Goal: Task Accomplishment & Management: Use online tool/utility

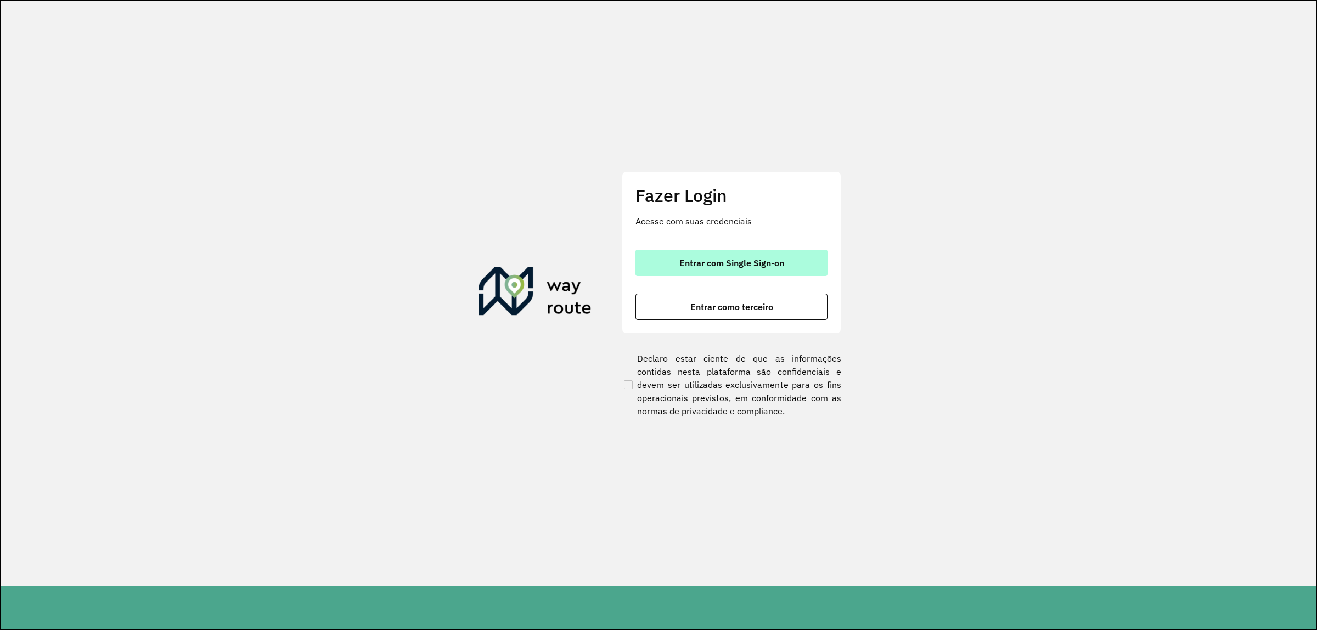
click at [752, 259] on span "Entrar com Single Sign-on" at bounding box center [731, 262] width 105 height 9
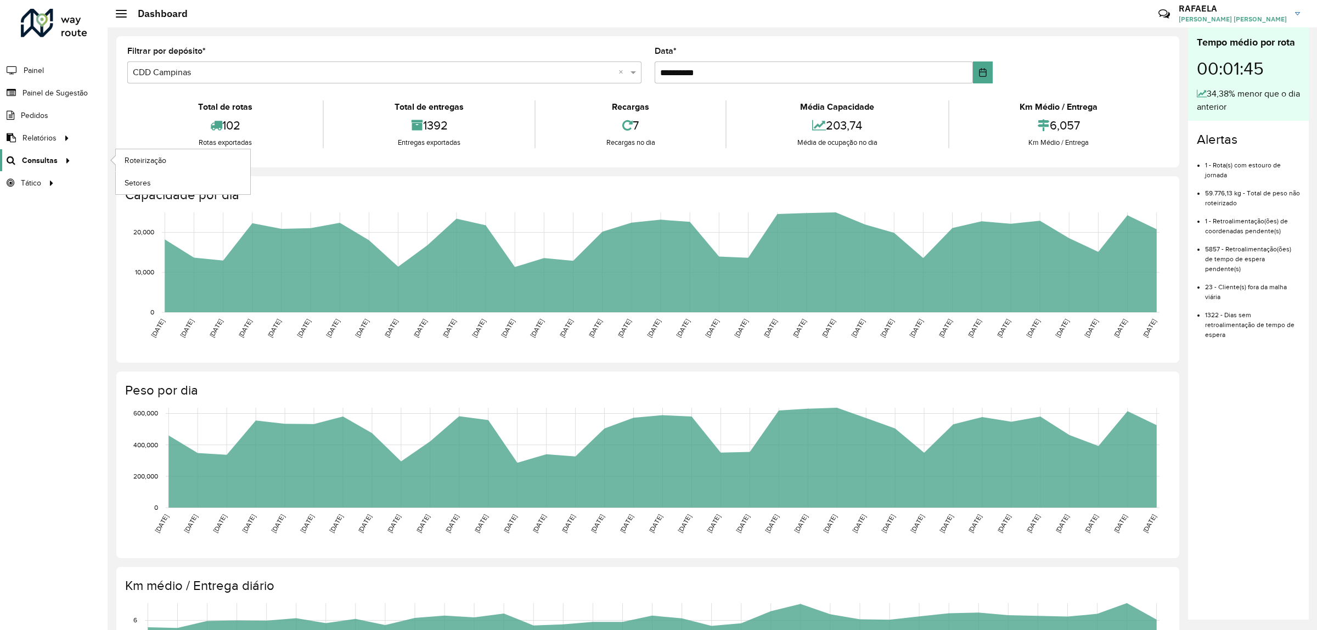
click at [63, 159] on icon at bounding box center [65, 159] width 9 height 16
click at [131, 182] on span "Setores" at bounding box center [138, 183] width 27 height 12
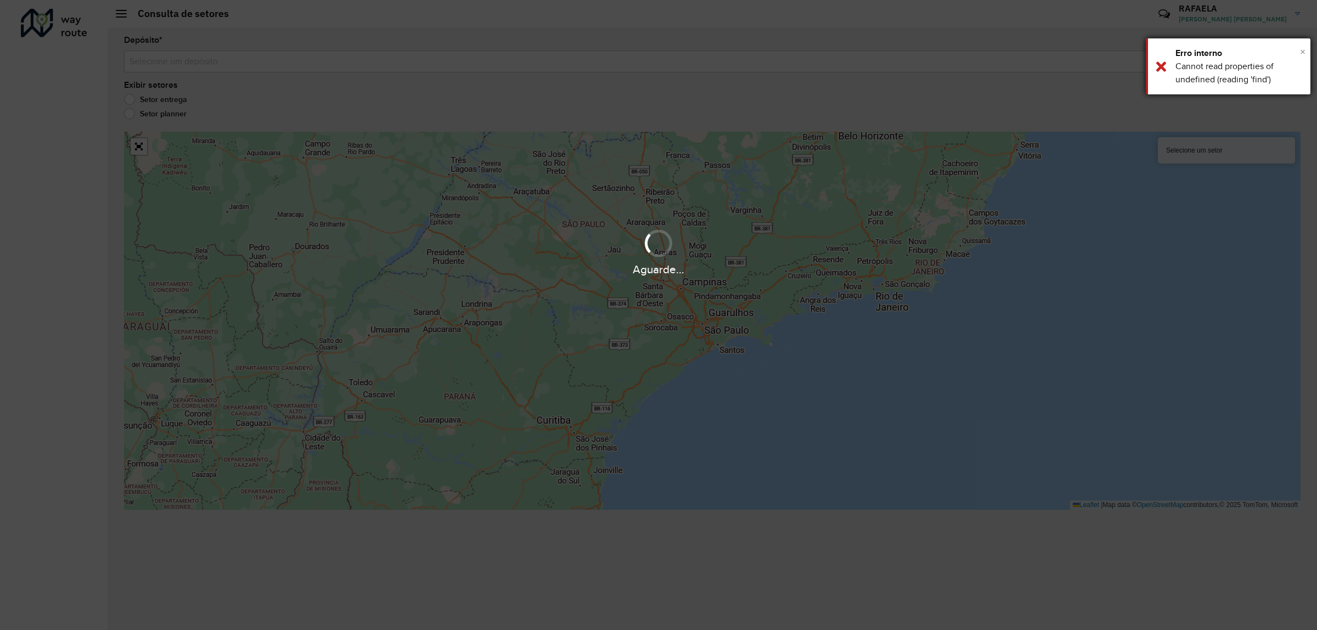
click at [1300, 46] on span "×" at bounding box center [1302, 52] width 5 height 12
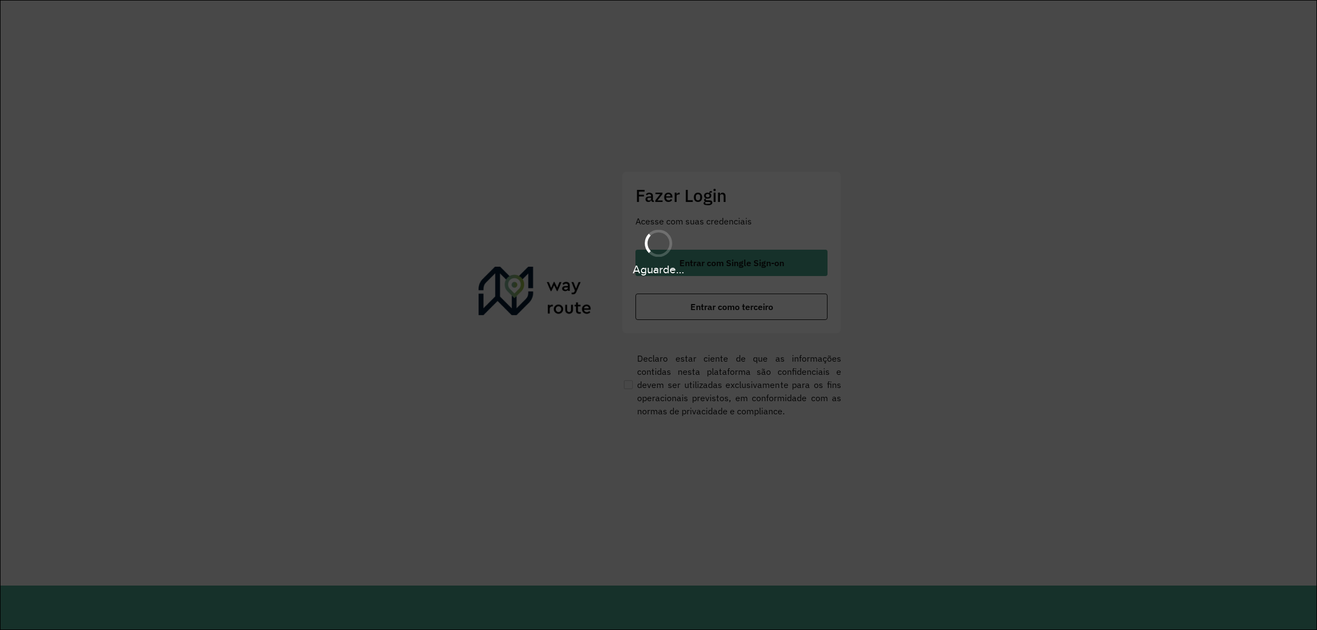
click at [740, 256] on div "Aguarde..." at bounding box center [658, 252] width 1317 height 52
click at [736, 261] on div "Aguarde..." at bounding box center [658, 269] width 1317 height 17
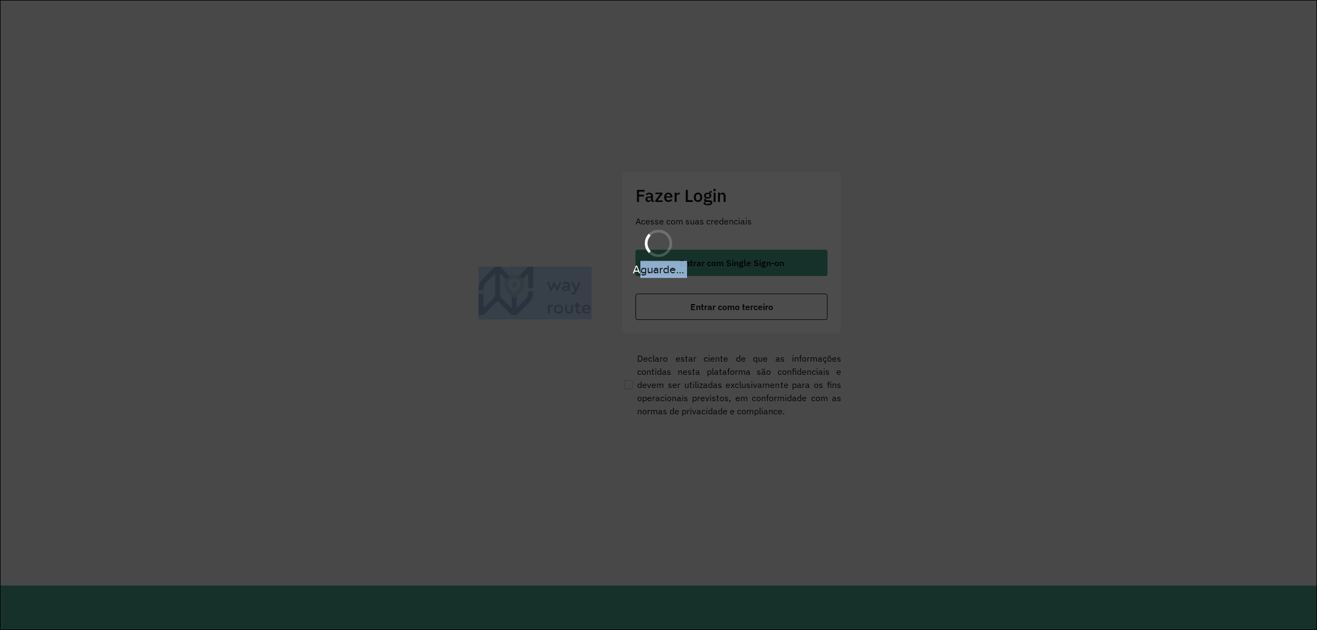
click at [736, 261] on div "Aguarde..." at bounding box center [658, 269] width 1317 height 17
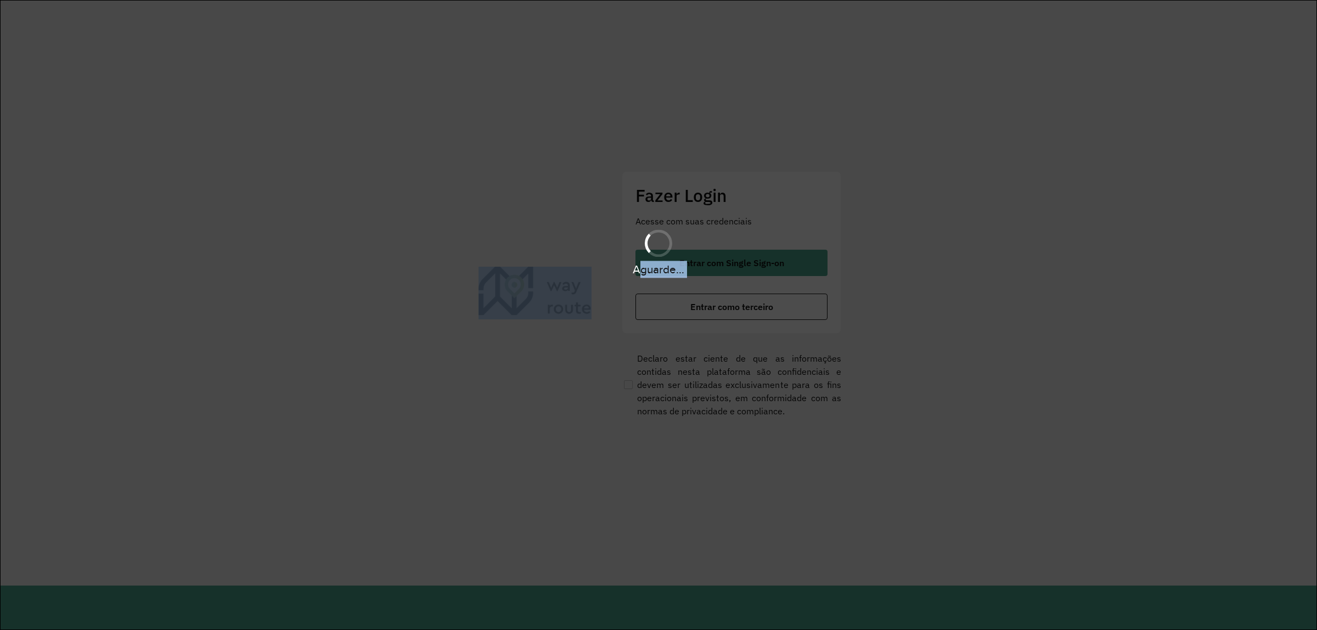
click at [736, 261] on div "Aguarde..." at bounding box center [658, 269] width 1317 height 17
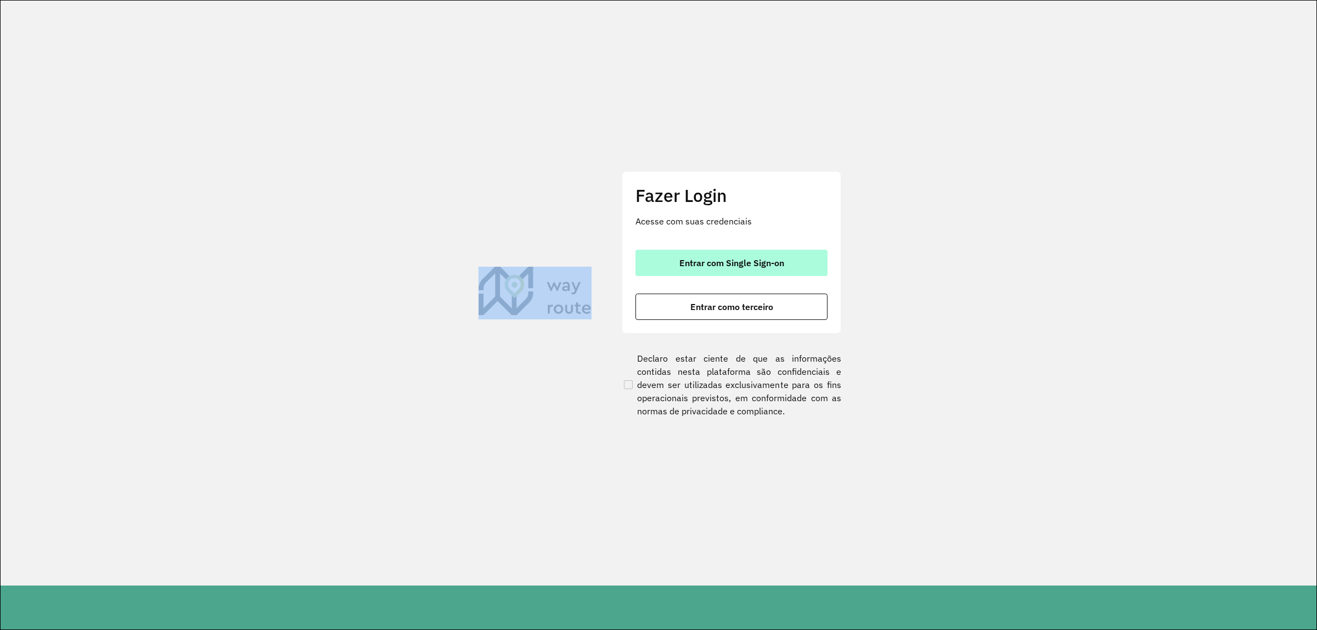
click at [676, 257] on button "Entrar com Single Sign-on" at bounding box center [731, 263] width 192 height 26
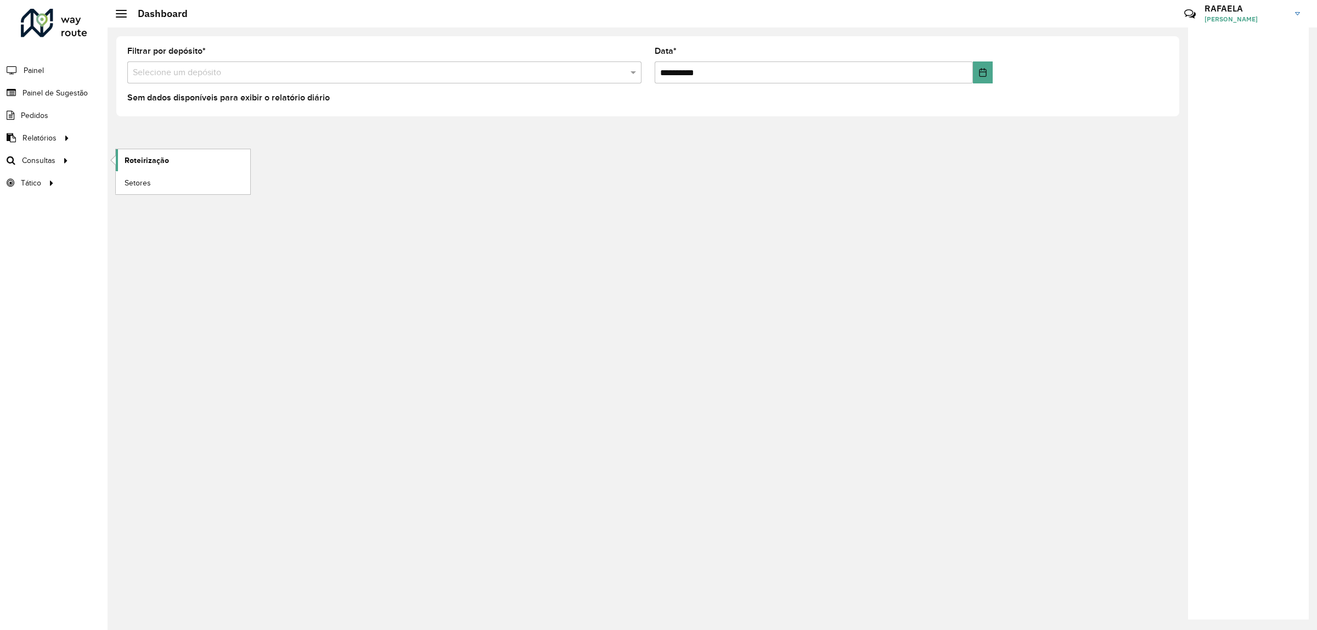
click at [141, 158] on span "Roteirização" at bounding box center [147, 161] width 44 height 12
click at [138, 179] on span "Setores" at bounding box center [138, 183] width 27 height 12
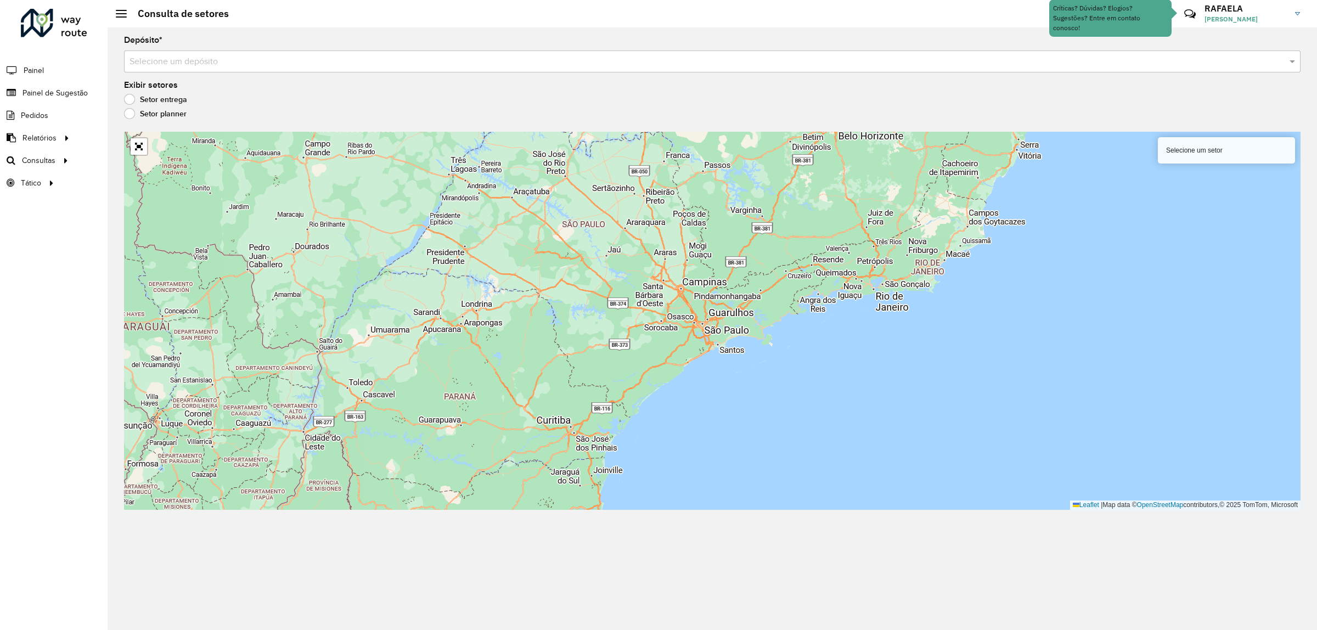
click at [1215, 156] on div "Selecione um setor" at bounding box center [1226, 150] width 137 height 26
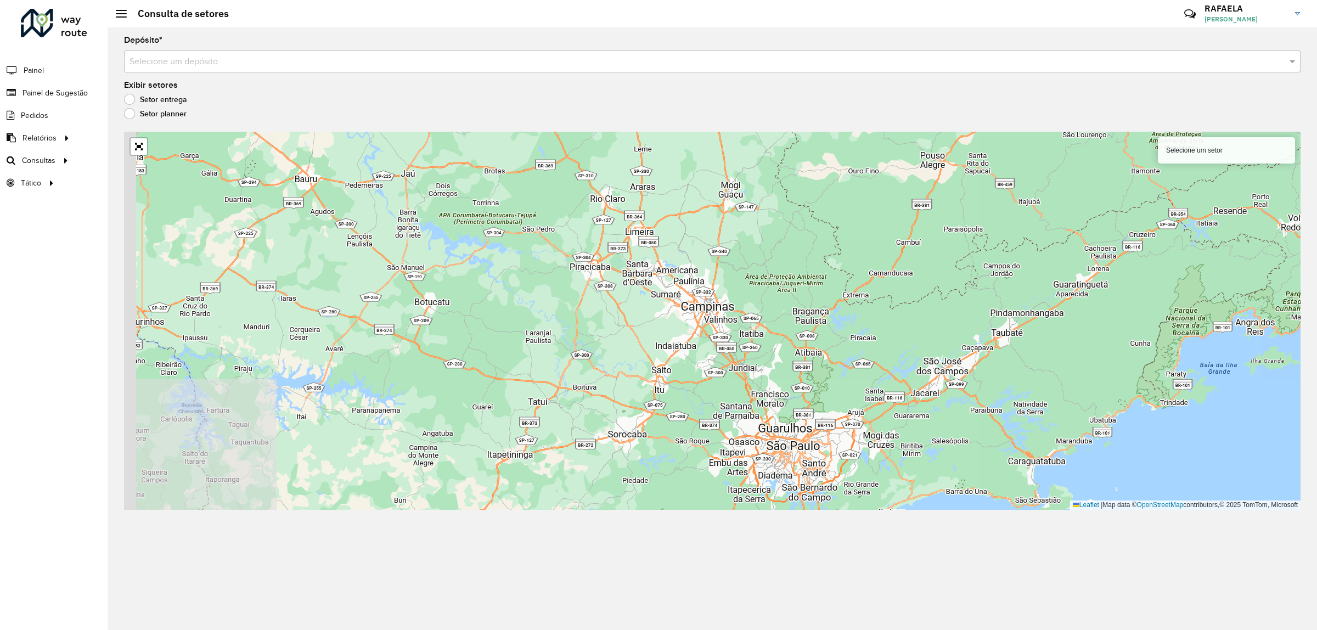
drag, startPoint x: 501, startPoint y: 308, endPoint x: 662, endPoint y: 339, distance: 163.8
click at [662, 339] on div "Selecione um setor Leaflet | Map data © OpenStreetMap contributors,© 2025 TomTo…" at bounding box center [712, 321] width 1176 height 378
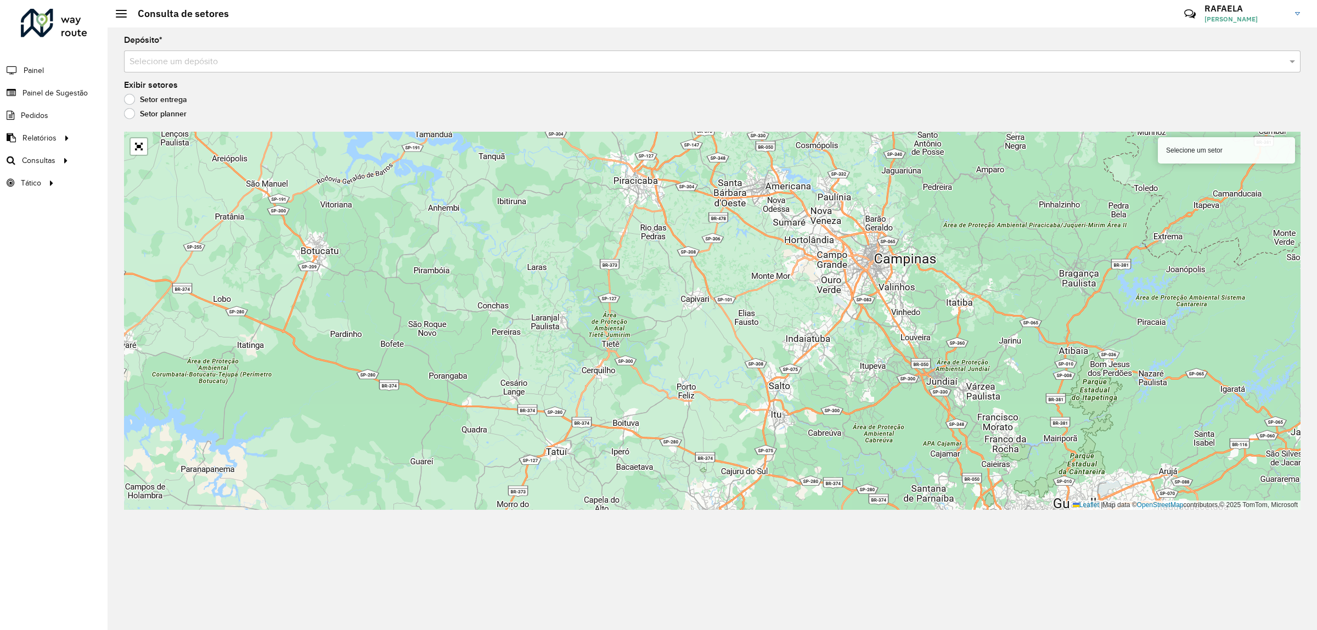
click at [1207, 154] on div "Selecione um setor" at bounding box center [1226, 150] width 137 height 26
click at [136, 117] on label "Setor planner" at bounding box center [155, 113] width 63 height 11
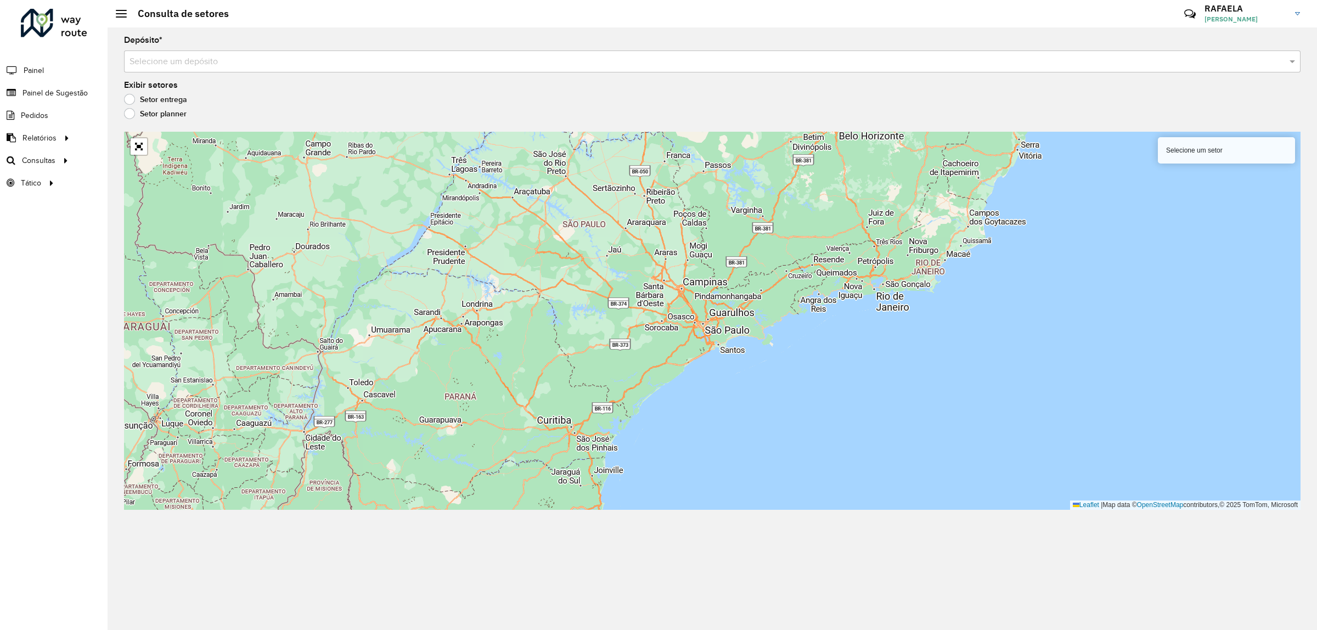
click at [133, 100] on label "Setor entrega" at bounding box center [155, 99] width 63 height 11
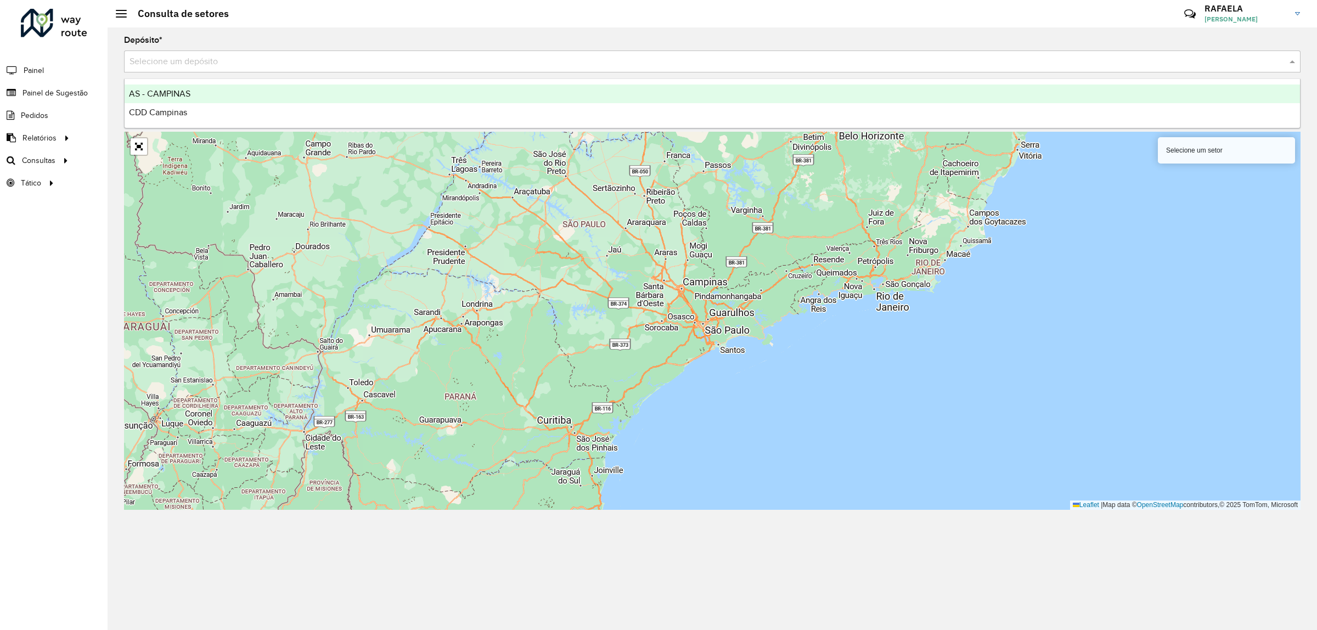
drag, startPoint x: 308, startPoint y: 61, endPoint x: 363, endPoint y: 71, distance: 55.8
click at [308, 62] on input "text" at bounding box center [700, 61] width 1143 height 13
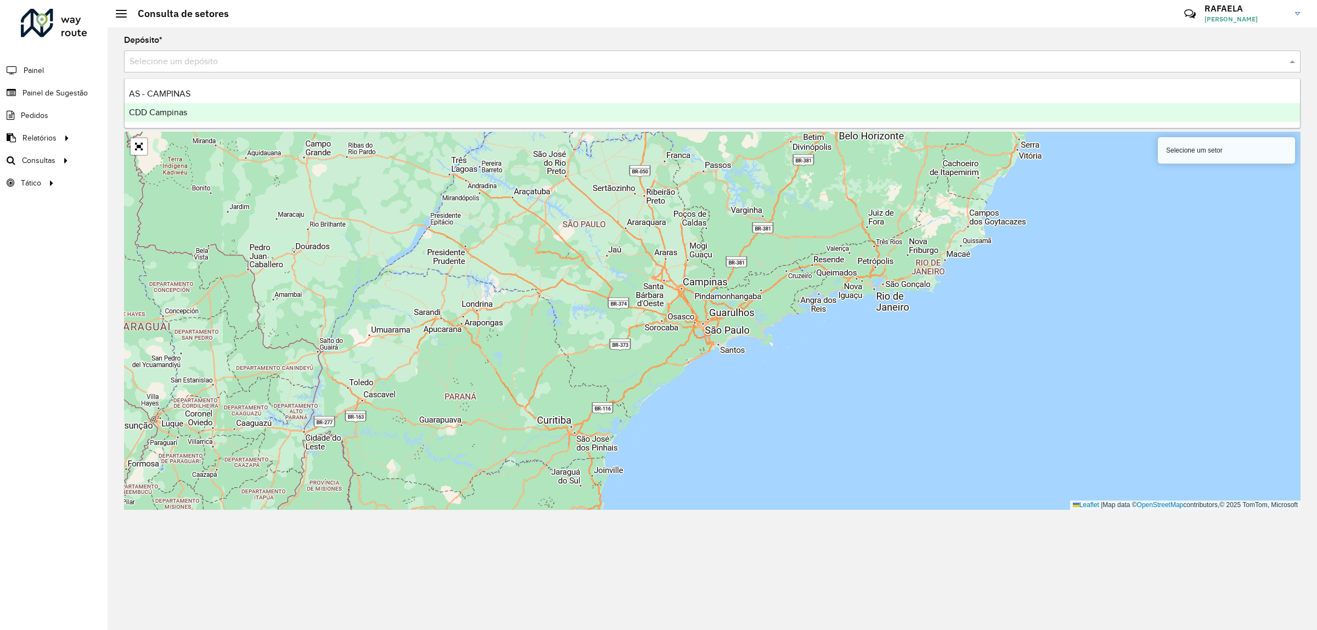
click at [223, 114] on div "CDD Campinas" at bounding box center [712, 112] width 1175 height 19
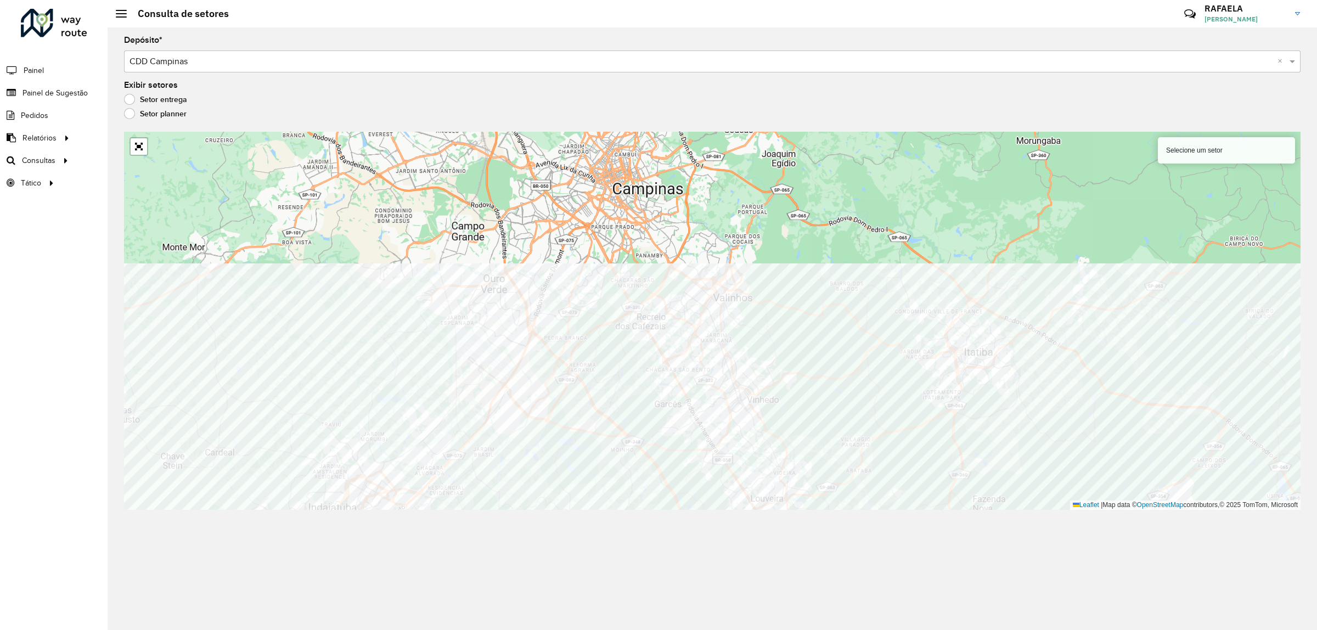
click at [621, 563] on div "Depósito * Selecione um depósito × CDD Campinas × Exibir setores Setor entrega …" at bounding box center [712, 328] width 1209 height 602
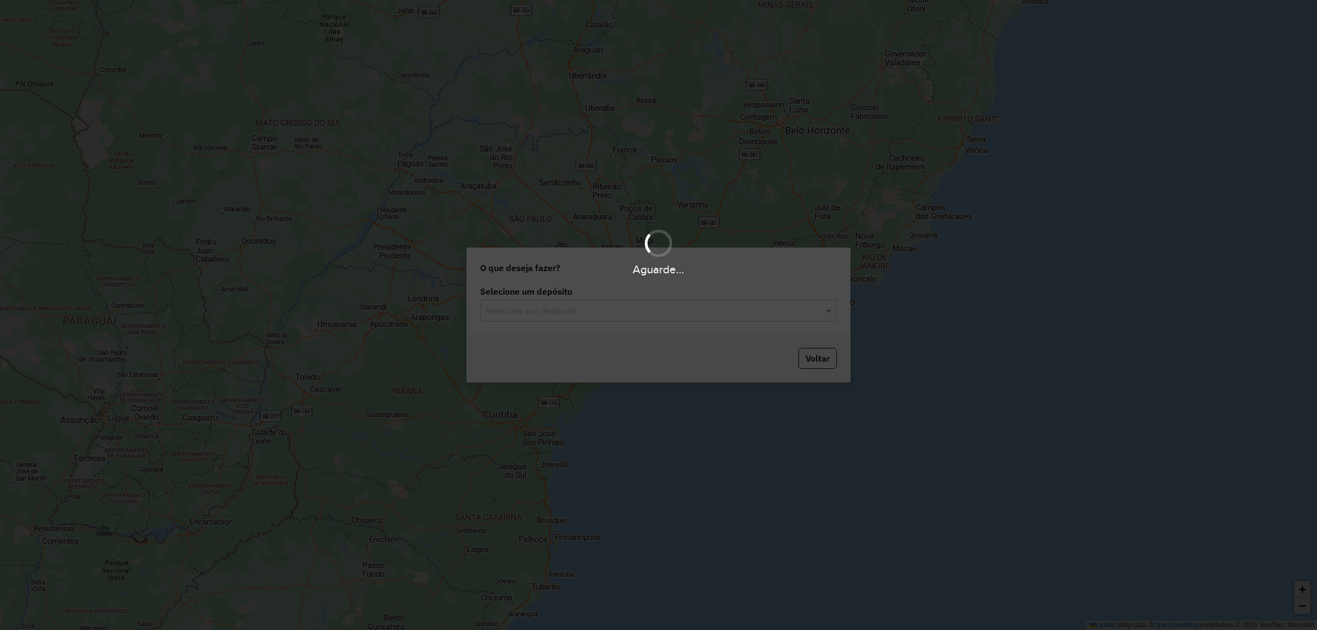
click at [658, 289] on div "Aguarde..." at bounding box center [658, 315] width 1317 height 630
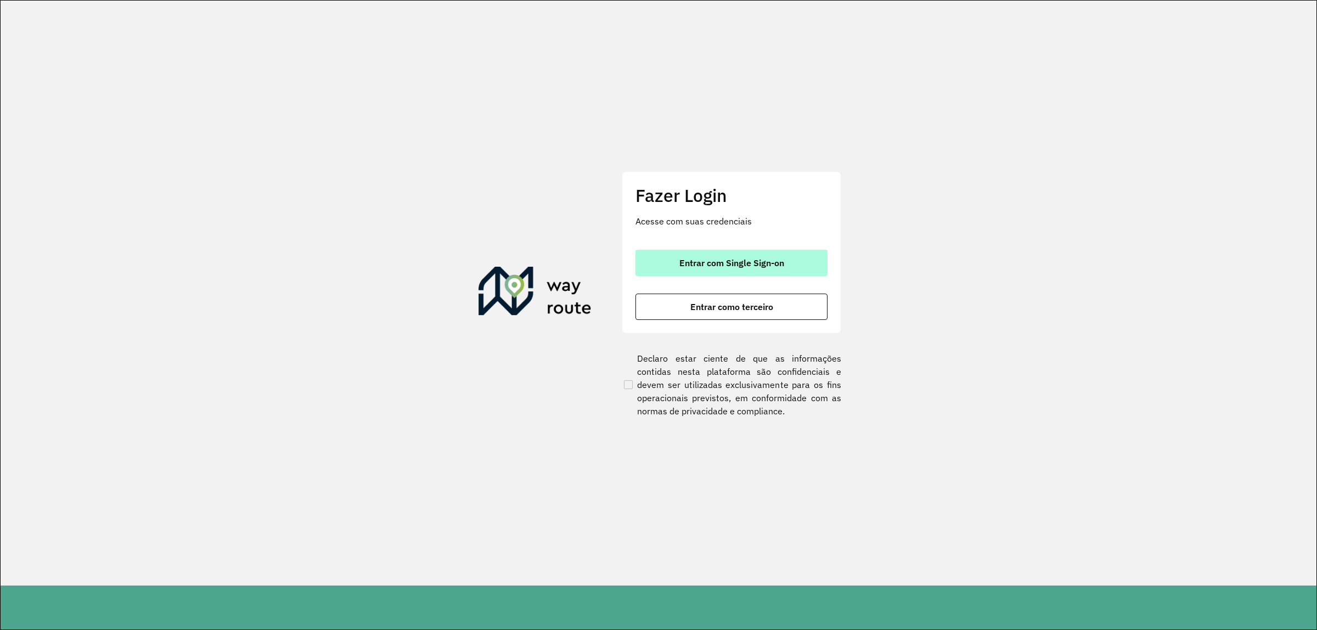
click at [724, 270] on button "Entrar com Single Sign-on" at bounding box center [731, 263] width 192 height 26
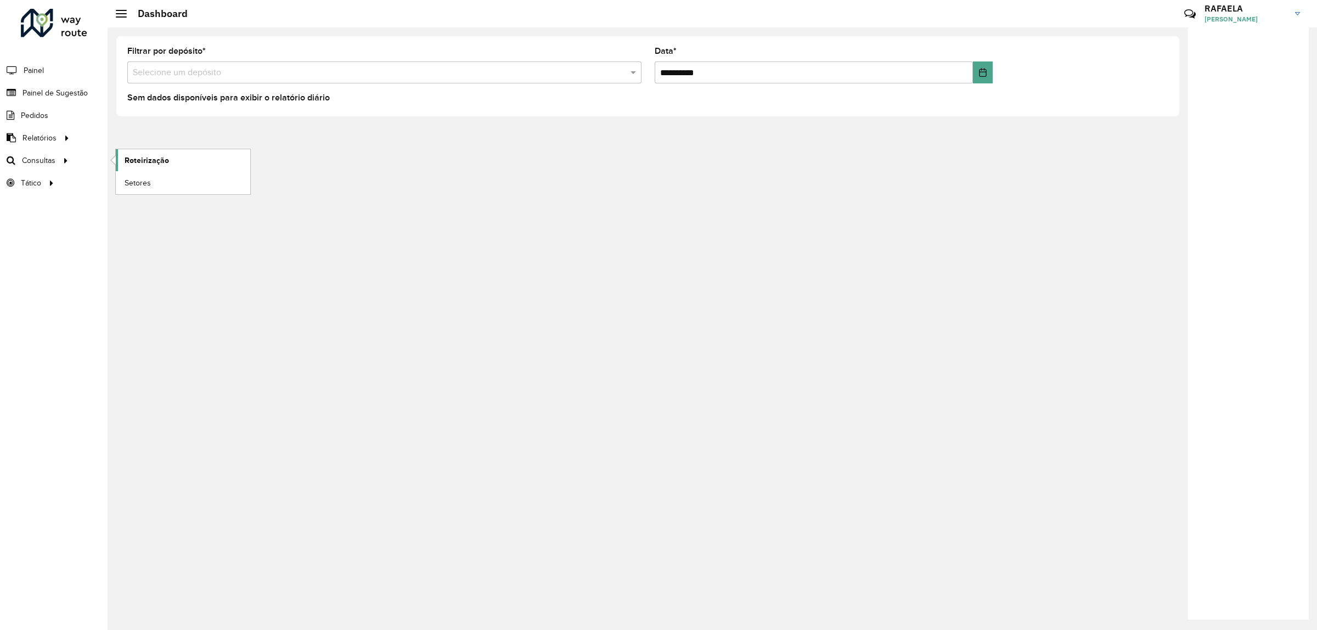
click at [143, 160] on span "Roteirização" at bounding box center [147, 161] width 44 height 12
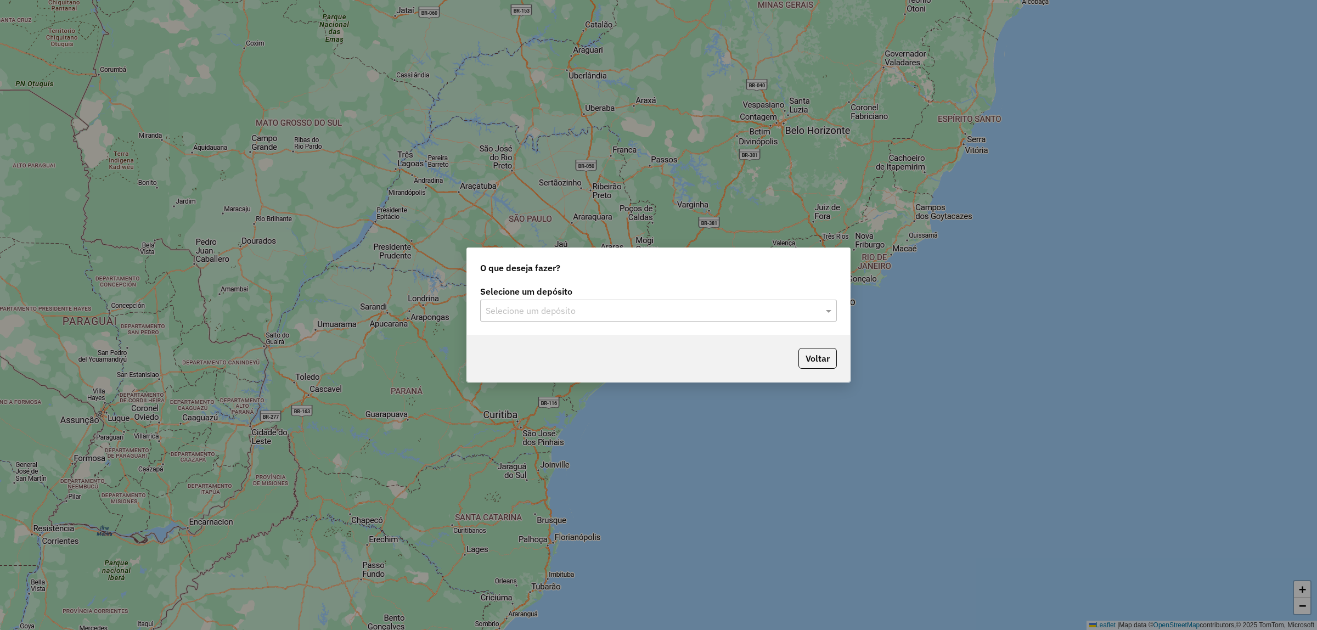
click at [689, 302] on div "Selecione um depósito" at bounding box center [658, 311] width 357 height 22
click at [585, 358] on div "CDD Campinas" at bounding box center [659, 361] width 356 height 19
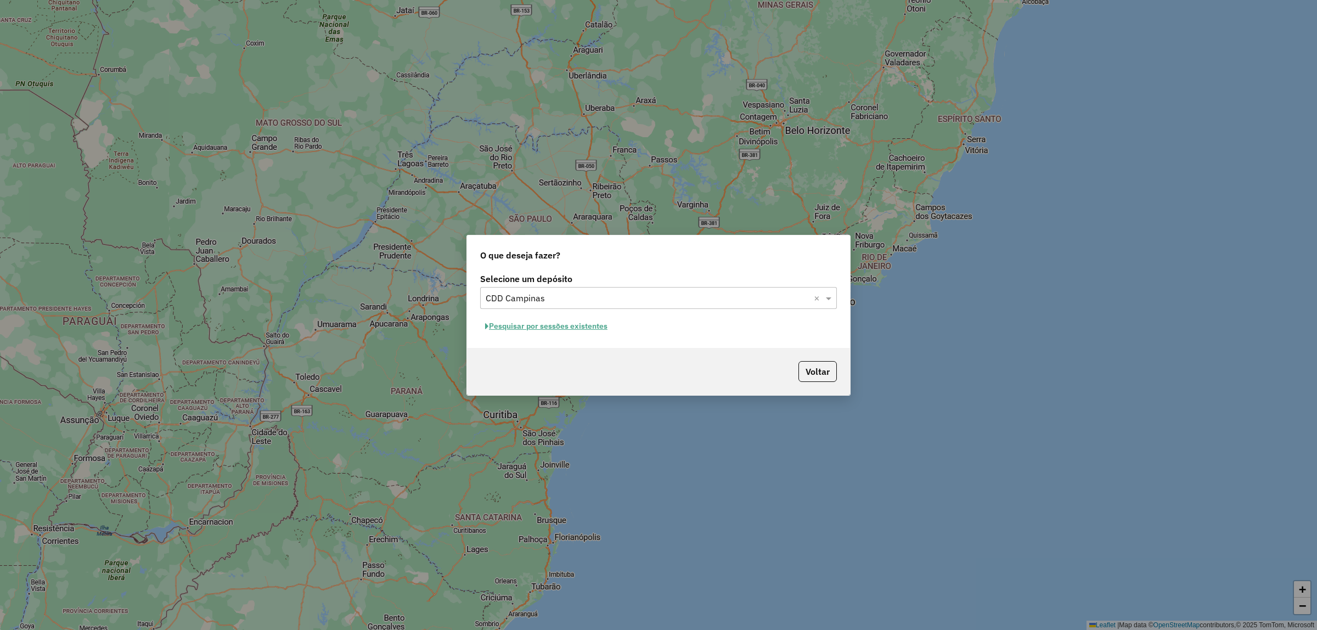
click at [598, 329] on button "Pesquisar por sessões existentes" at bounding box center [546, 326] width 132 height 17
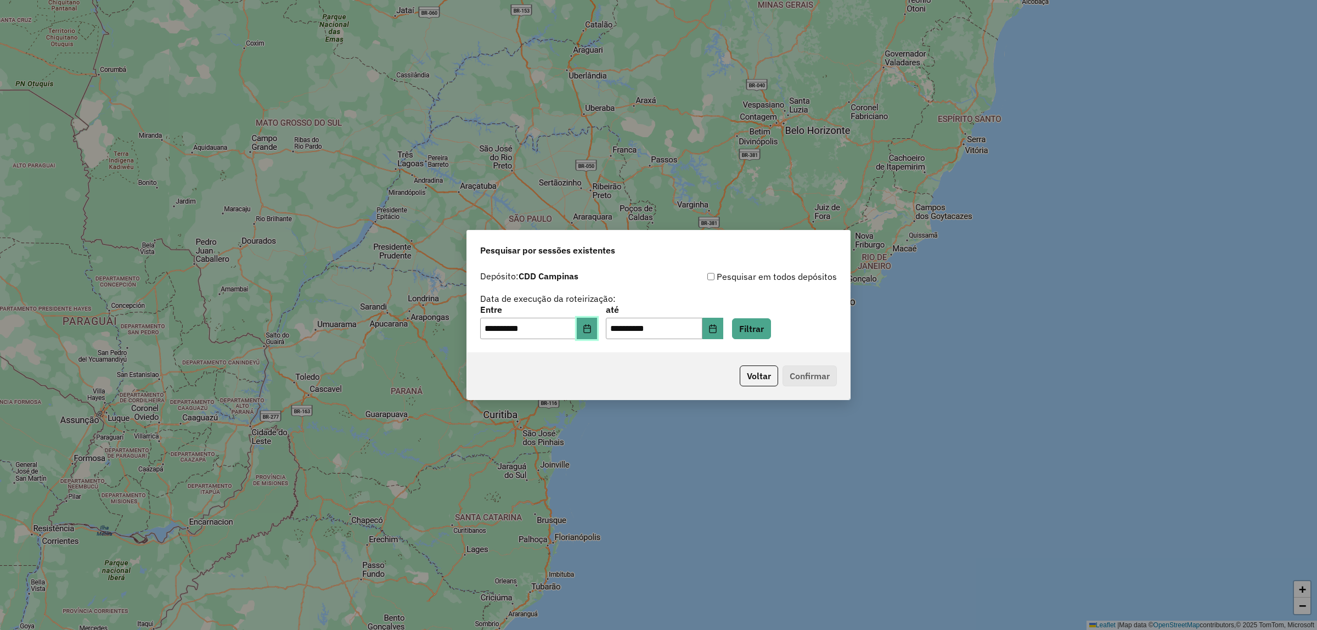
click at [595, 322] on button "Choose Date" at bounding box center [587, 329] width 21 height 22
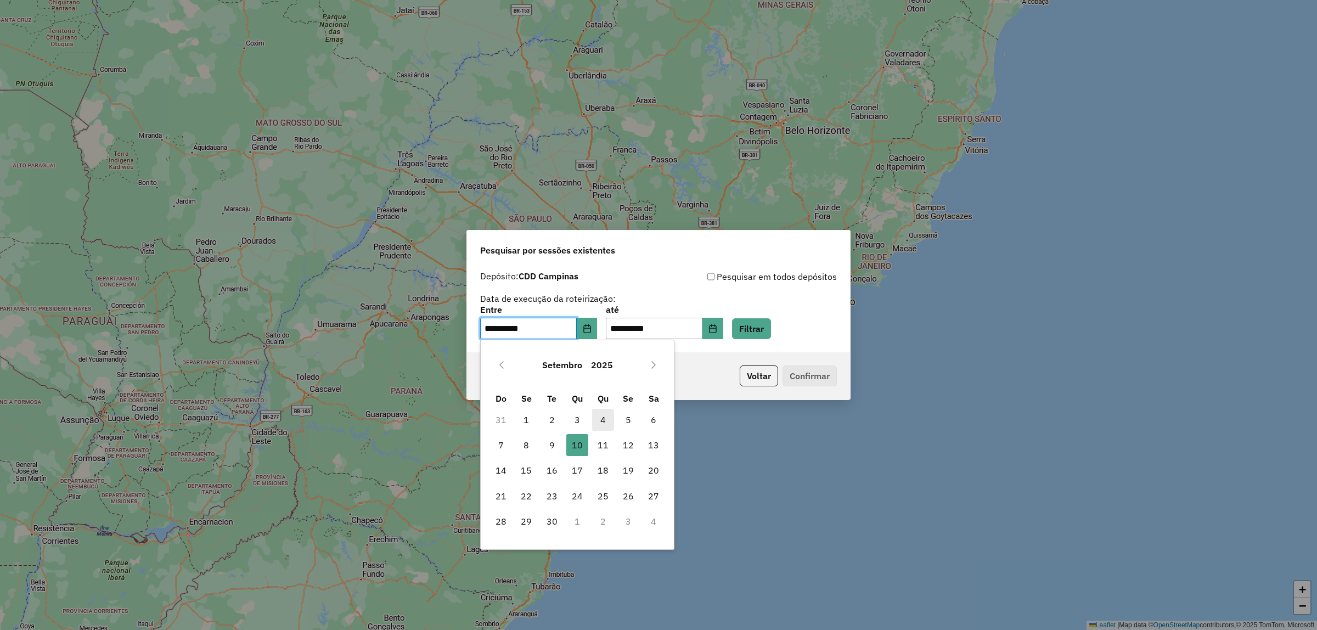
click at [599, 417] on span "4" at bounding box center [603, 420] width 22 height 22
type input "**********"
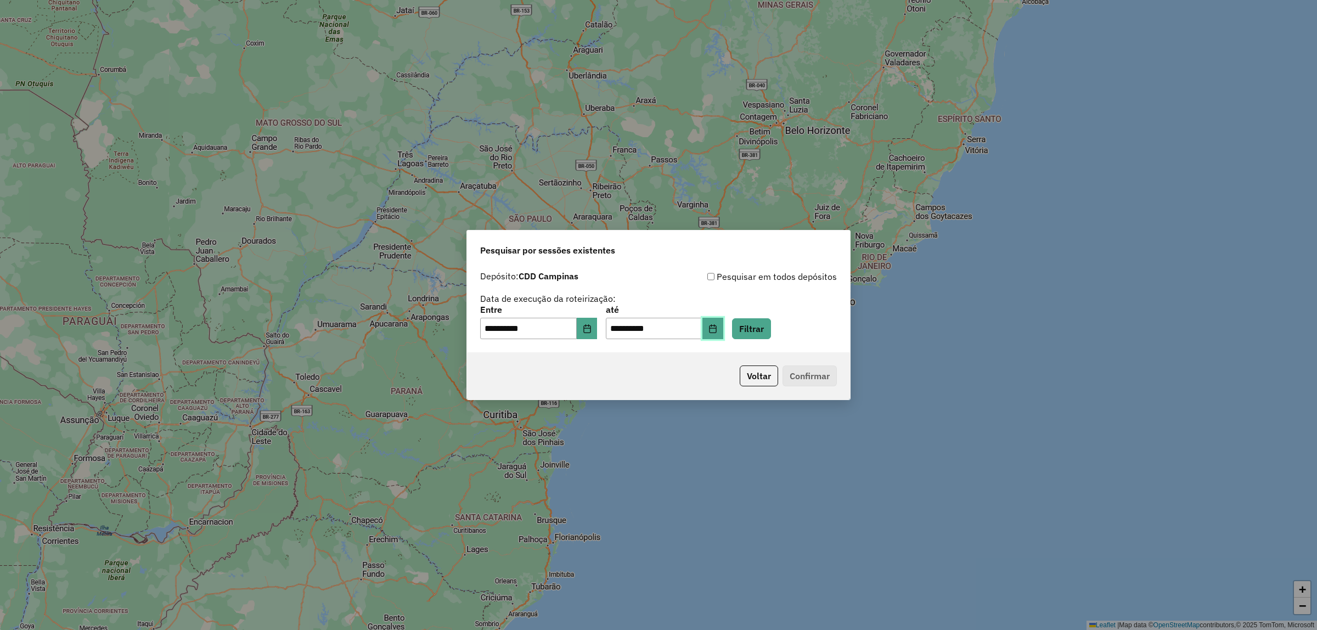
click at [716, 332] on icon "Choose Date" at bounding box center [712, 328] width 7 height 9
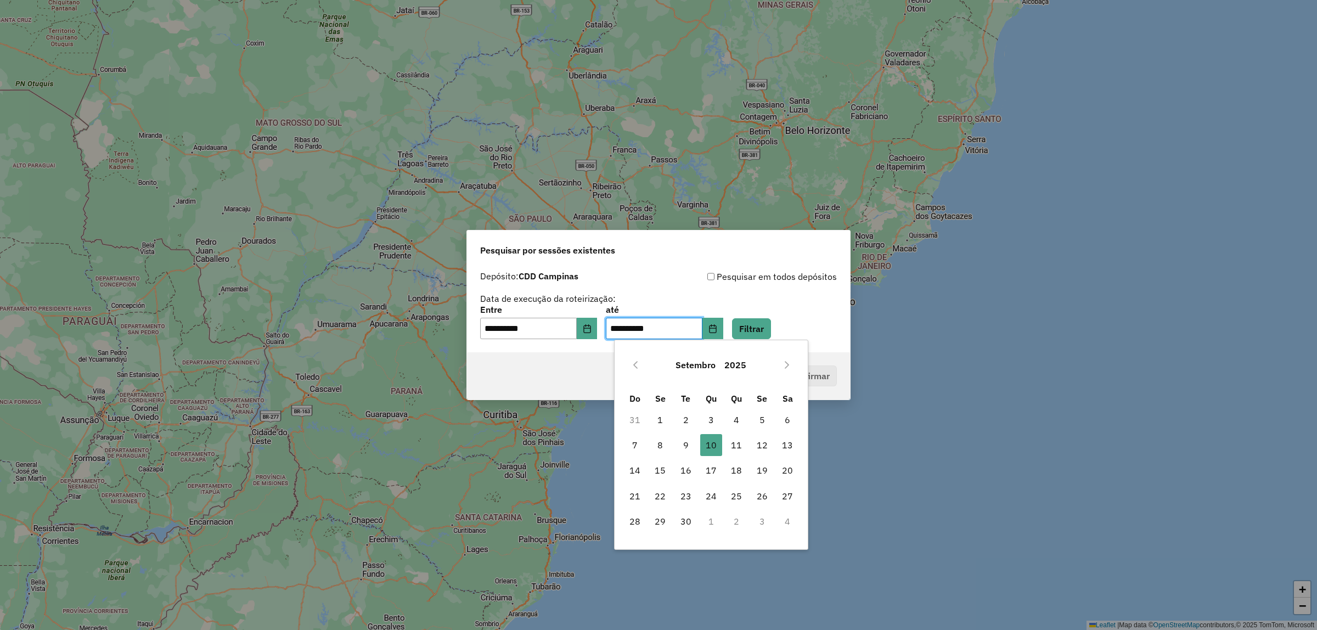
click at [736, 404] on th "Qu" at bounding box center [736, 398] width 25 height 16
click at [733, 416] on span "4" at bounding box center [736, 420] width 22 height 22
type input "**********"
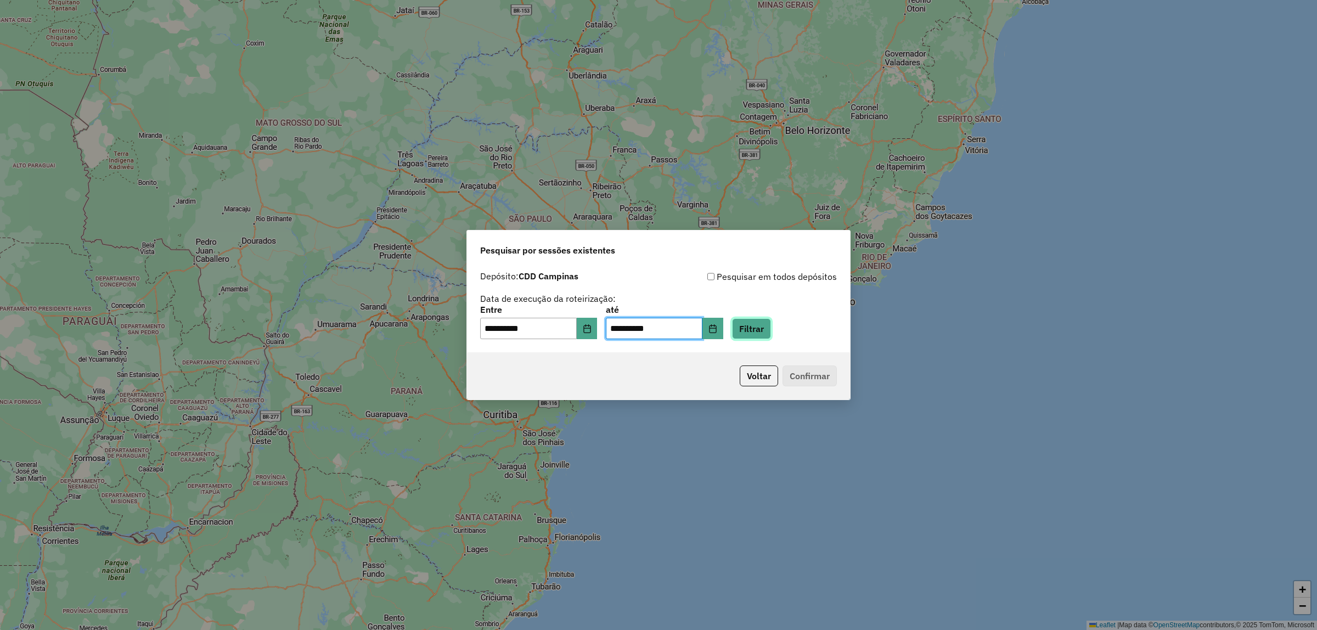
click at [770, 321] on button "Filtrar" at bounding box center [751, 328] width 39 height 21
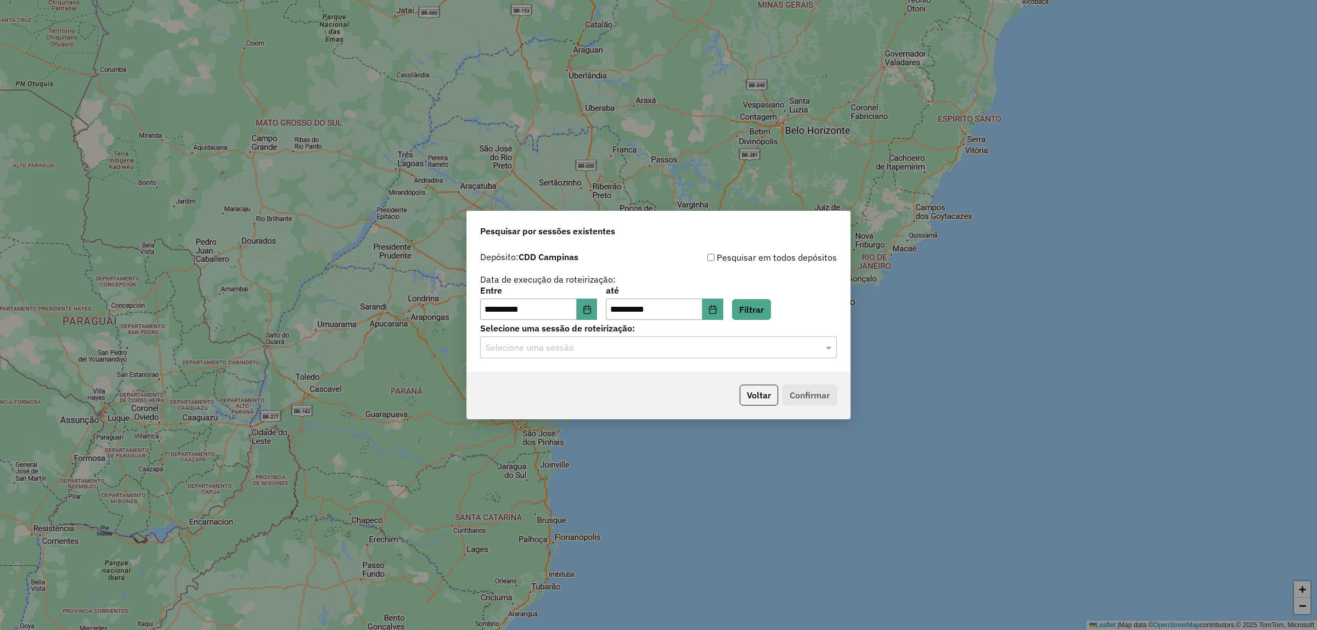
click at [821, 356] on div "Selecione uma sessão" at bounding box center [658, 347] width 357 height 22
click at [760, 376] on div "1258963 - 04/09/2025 17:57" at bounding box center [659, 379] width 356 height 19
click at [799, 401] on button "Confirmar" at bounding box center [809, 395] width 54 height 21
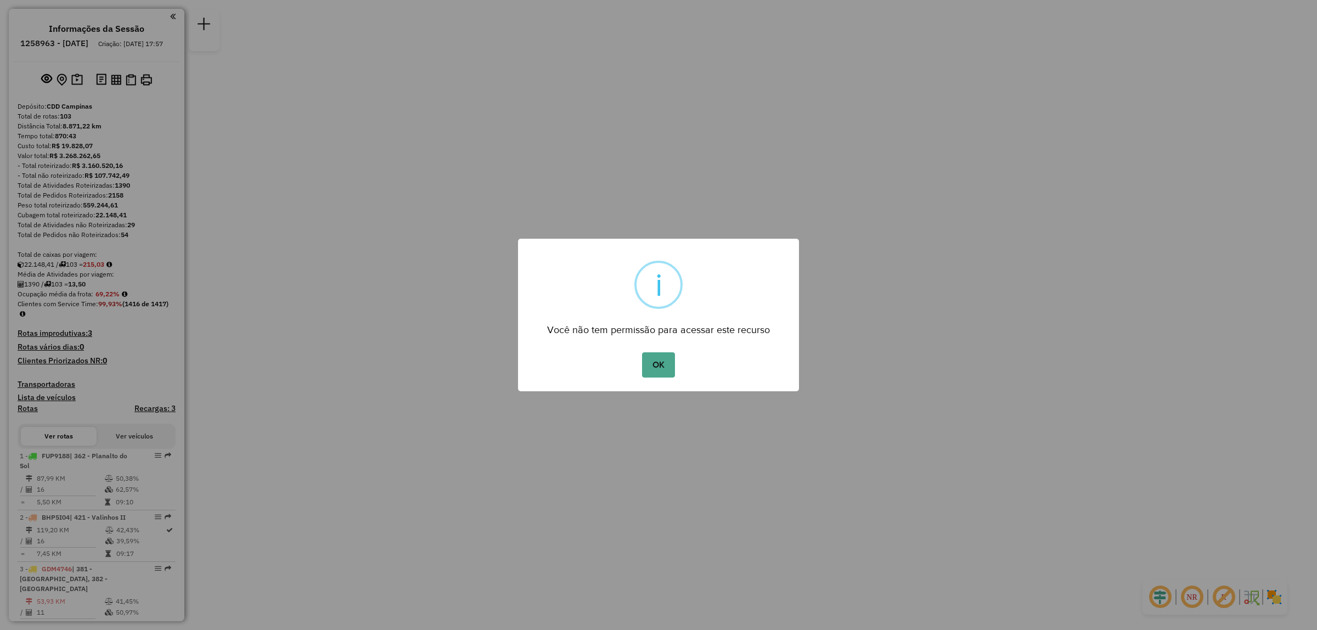
click at [642, 352] on button "OK" at bounding box center [658, 364] width 32 height 25
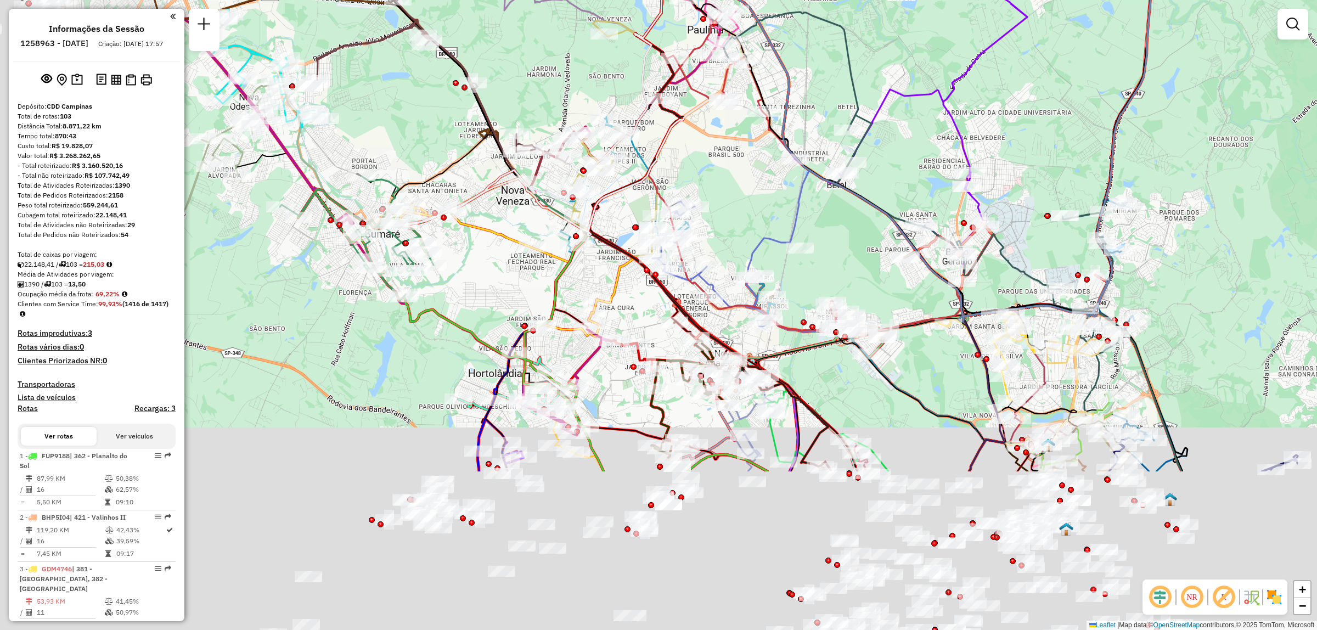
drag, startPoint x: 728, startPoint y: 321, endPoint x: 1033, endPoint y: 36, distance: 417.3
click at [1027, 36] on icon at bounding box center [911, 101] width 232 height 342
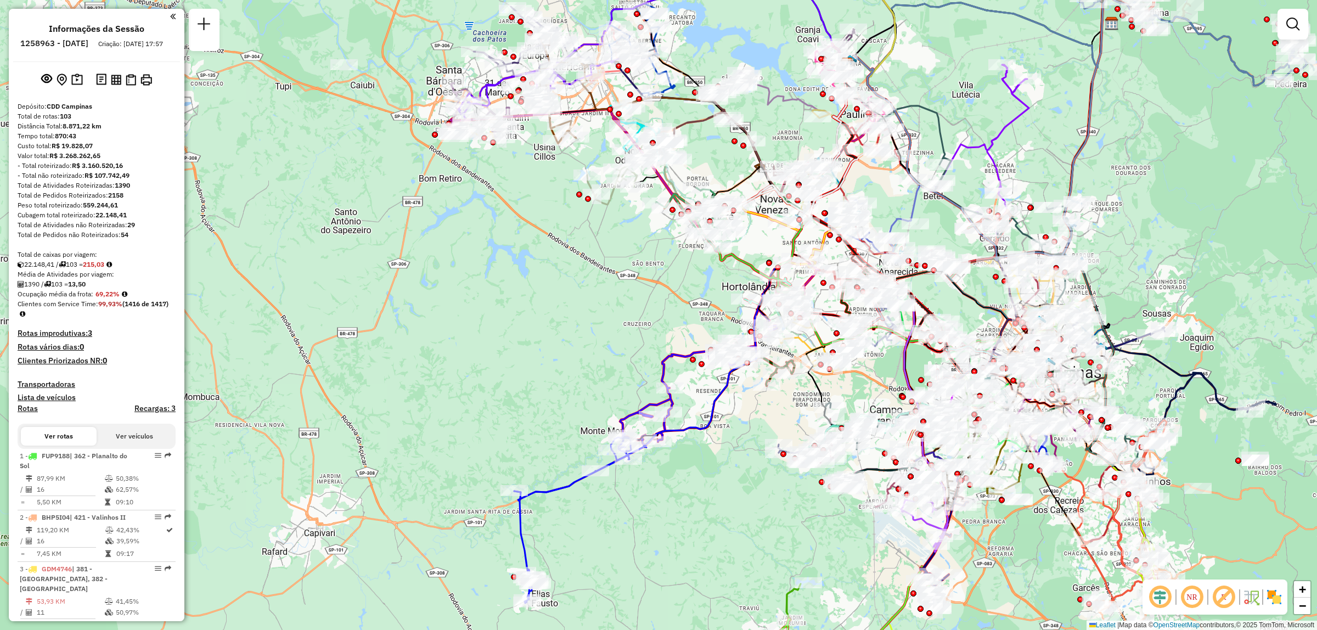
click at [1279, 596] on img at bounding box center [1274, 597] width 18 height 18
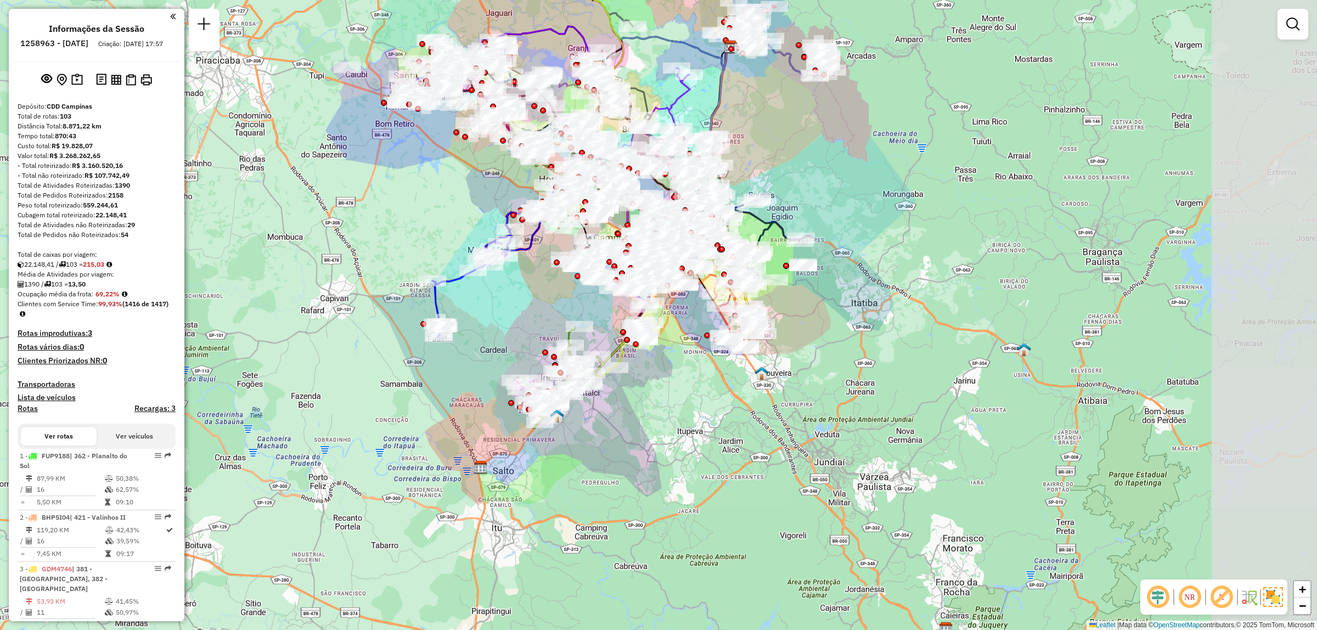
drag, startPoint x: 737, startPoint y: 456, endPoint x: 572, endPoint y: 289, distance: 235.1
click at [572, 289] on div "Janela de atendimento Grade de atendimento Capacidade Transportadoras Veículos …" at bounding box center [658, 315] width 1317 height 630
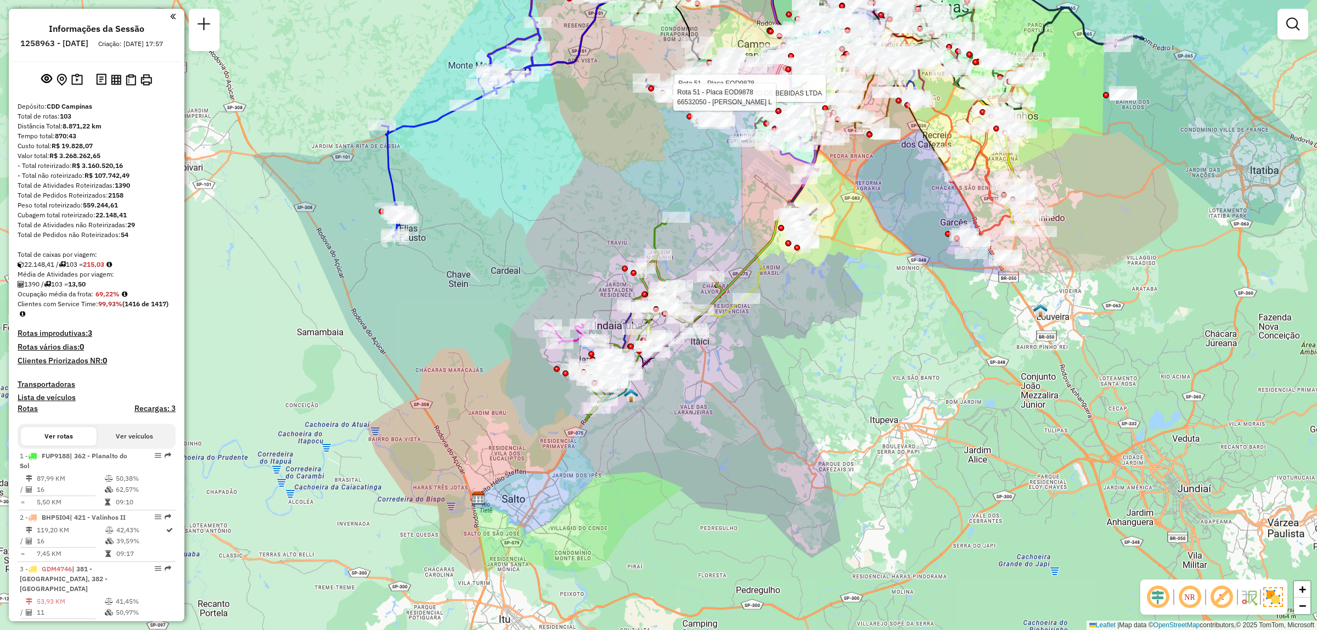
drag, startPoint x: 566, startPoint y: 480, endPoint x: 651, endPoint y: 473, distance: 85.3
click at [651, 473] on div "Rota 51 - Placa EOD9878 66573064 - 3JA COMERCIO DE BEBIDAS LTDA Rota 51 - Placa…" at bounding box center [658, 315] width 1317 height 630
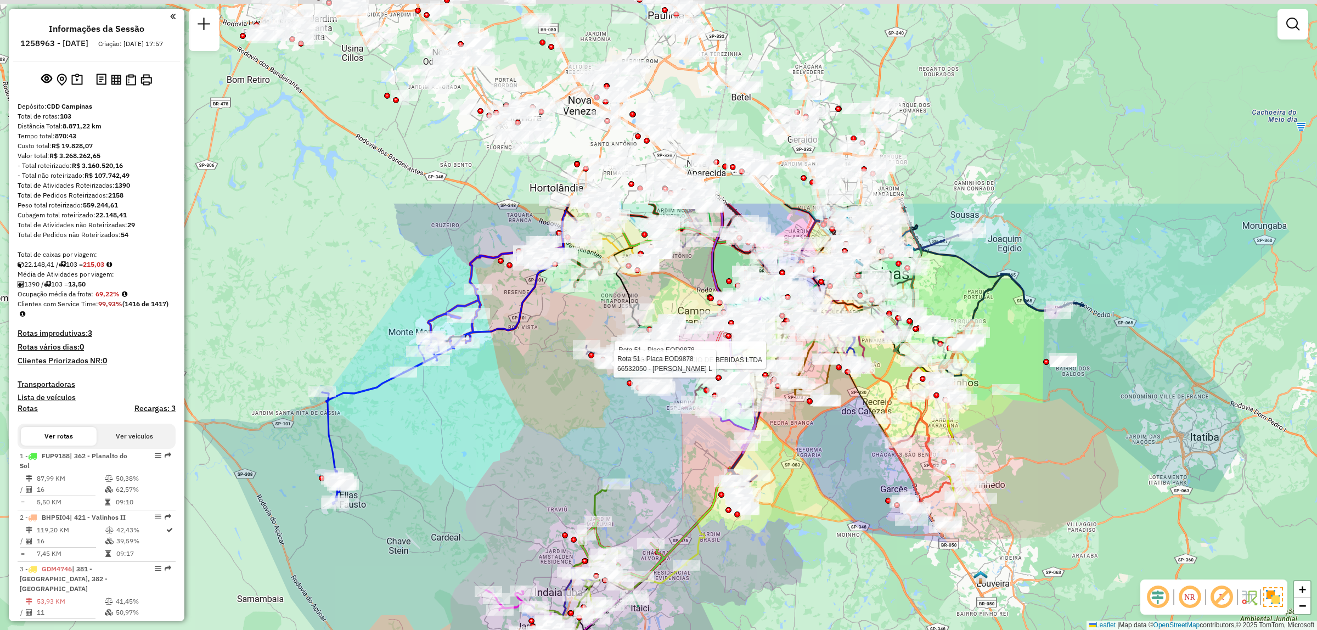
drag, startPoint x: 628, startPoint y: 188, endPoint x: 568, endPoint y: 454, distance: 273.3
click at [568, 454] on div "Rota 51 - Placa EOD9878 66573064 - 3JA COMERCIO DE BEBIDAS LTDA Rota 51 - Placa…" at bounding box center [658, 315] width 1317 height 630
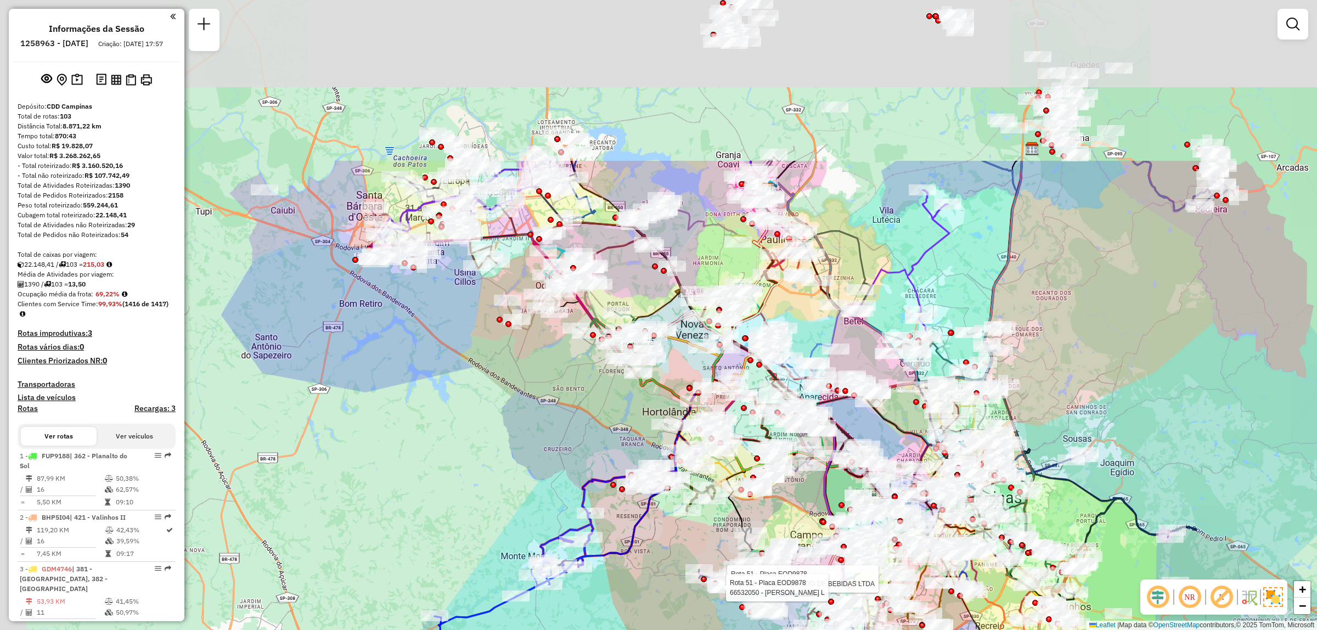
drag, startPoint x: 525, startPoint y: 208, endPoint x: 593, endPoint y: 362, distance: 167.8
click at [617, 391] on div "Rota 51 - Placa EOD9878 66573064 - 3JA COMERCIO DE BEBIDAS LTDA Rota 51 - Placa…" at bounding box center [658, 315] width 1317 height 630
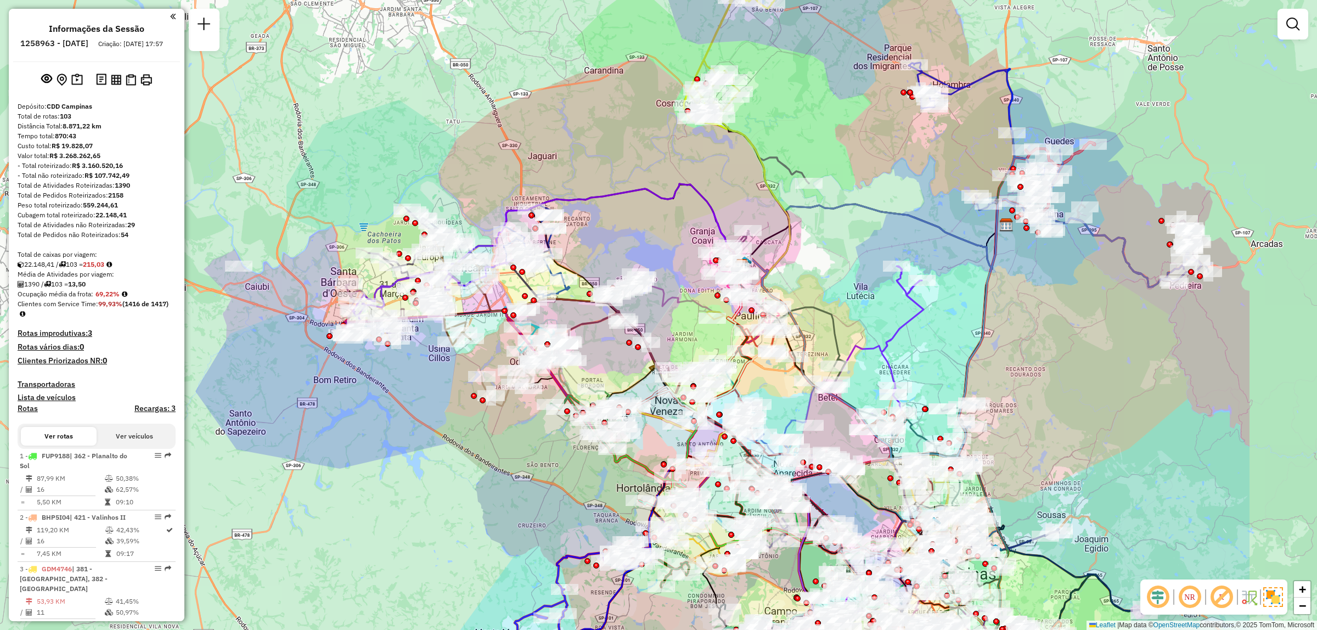
drag, startPoint x: 618, startPoint y: 387, endPoint x: 440, endPoint y: 377, distance: 178.6
click at [440, 377] on div "Rota 51 - Placa EOD9878 66573064 - 3JA COMERCIO DE BEBIDAS LTDA Rota 51 - Placa…" at bounding box center [658, 315] width 1317 height 630
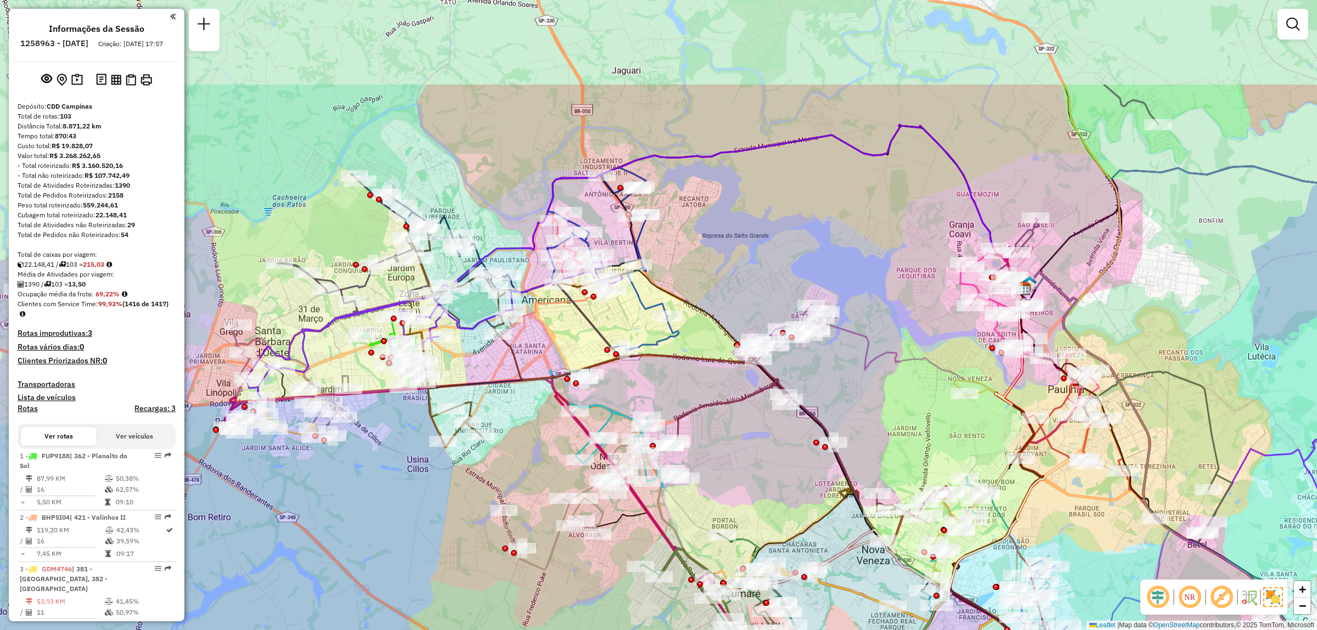
drag, startPoint x: 397, startPoint y: 299, endPoint x: 465, endPoint y: 448, distance: 163.5
click at [465, 448] on div "Rota 51 - Placa EOD9878 66573064 - 3JA COMERCIO DE BEBIDAS LTDA Rota 51 - Placa…" at bounding box center [658, 315] width 1317 height 630
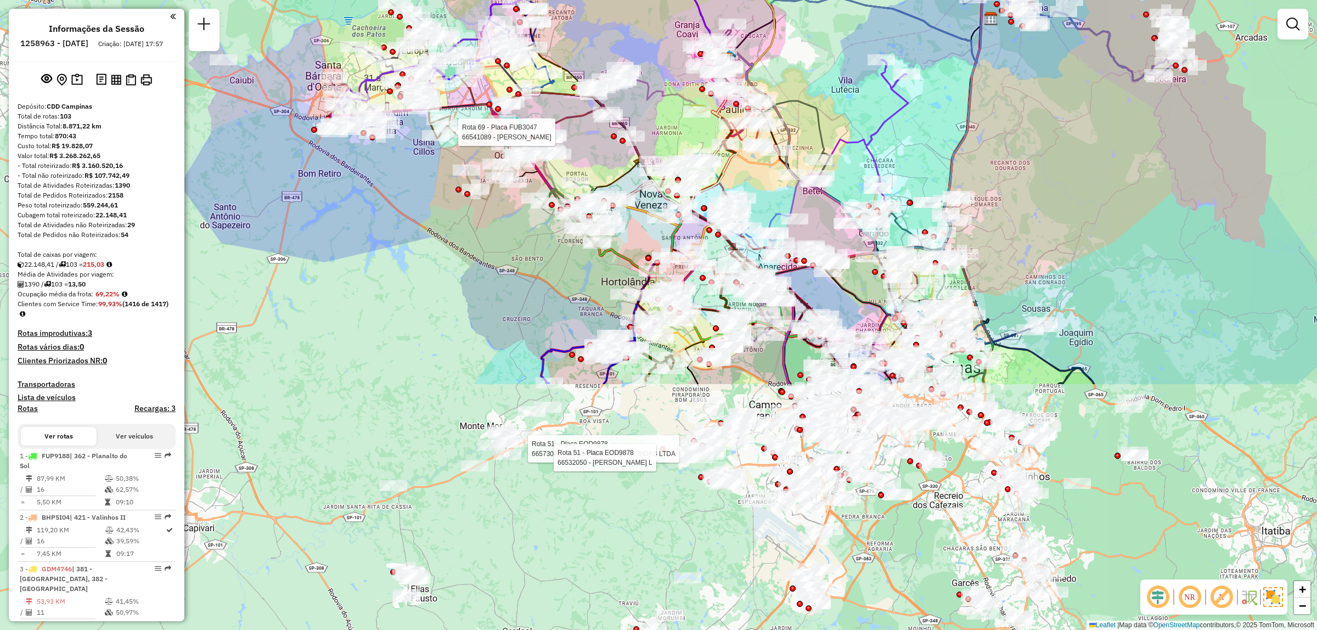
click at [441, 138] on div at bounding box center [454, 132] width 27 height 11
